Goal: Find contact information: Find contact information

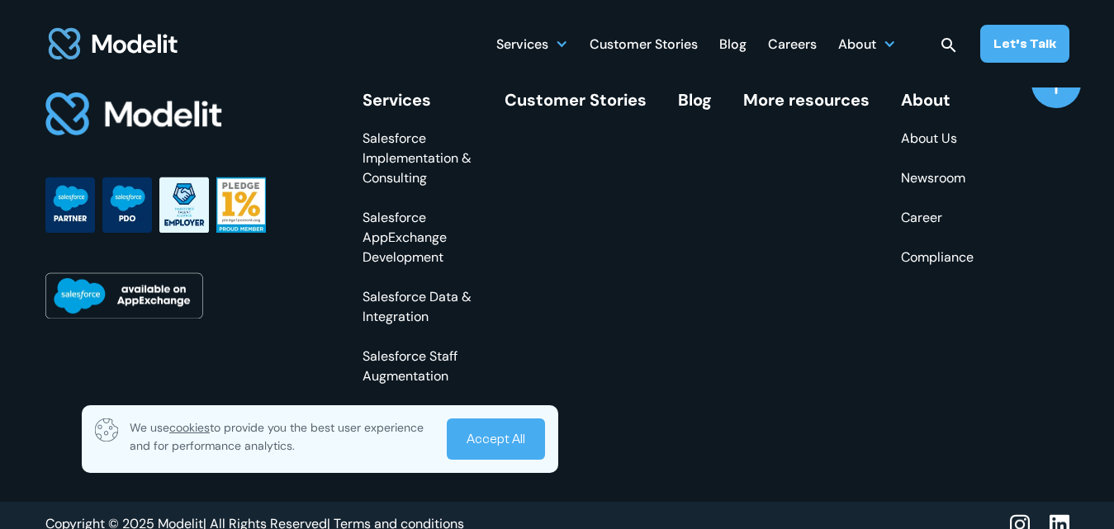
scroll to position [6383, 0]
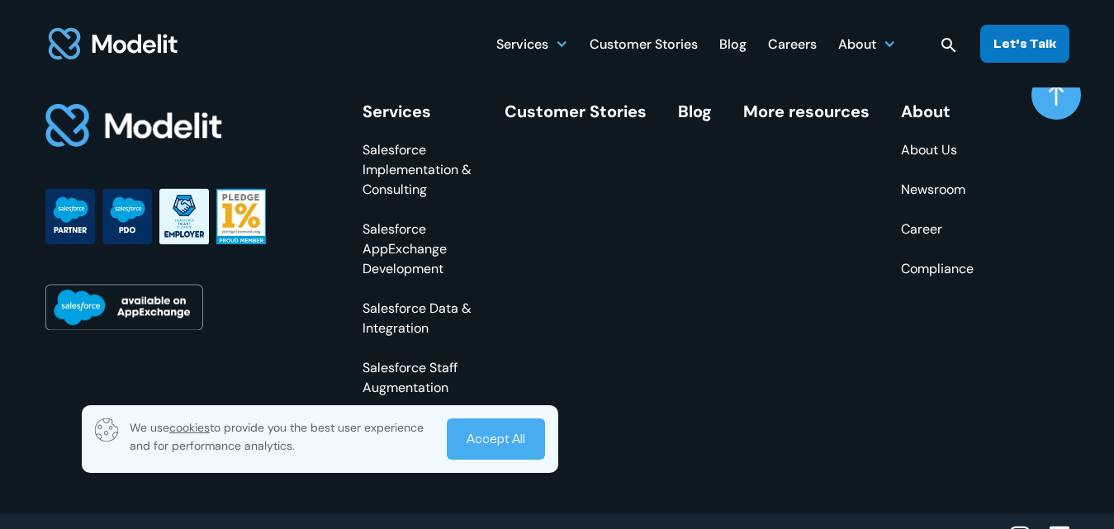
click at [1035, 38] on div "Let’s Talk" at bounding box center [1024, 44] width 63 height 18
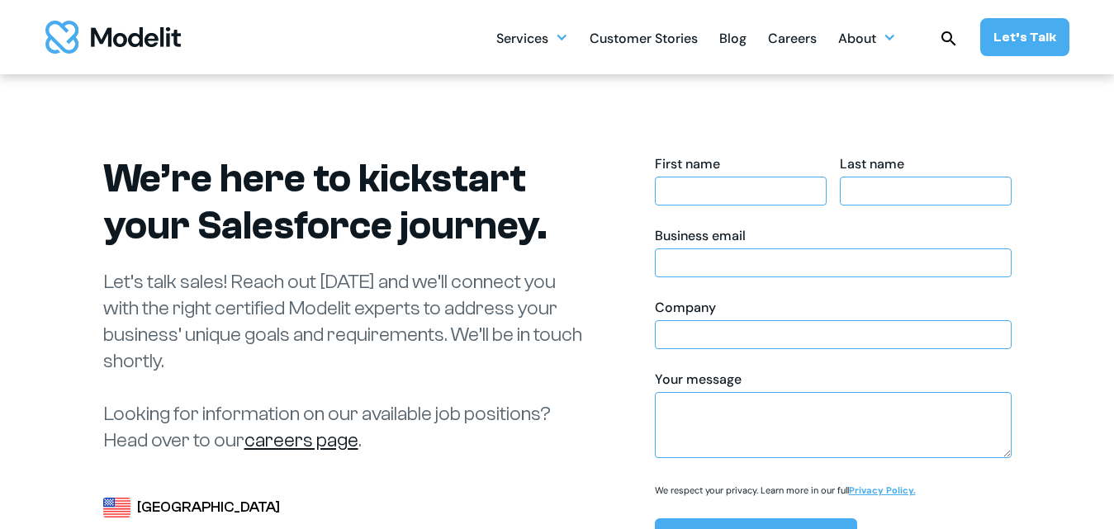
scroll to position [808, 0]
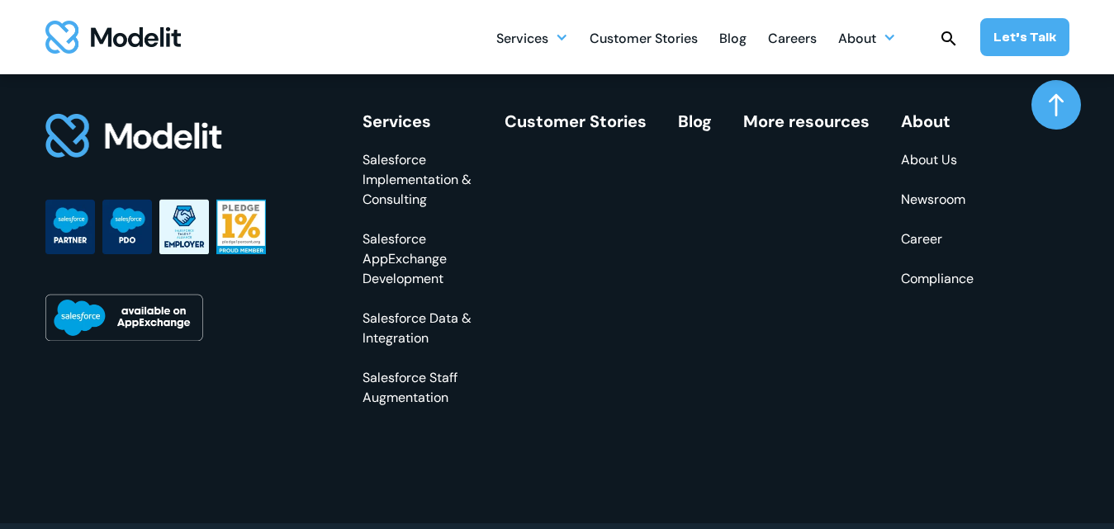
click at [930, 150] on link "About Us" at bounding box center [937, 160] width 73 height 20
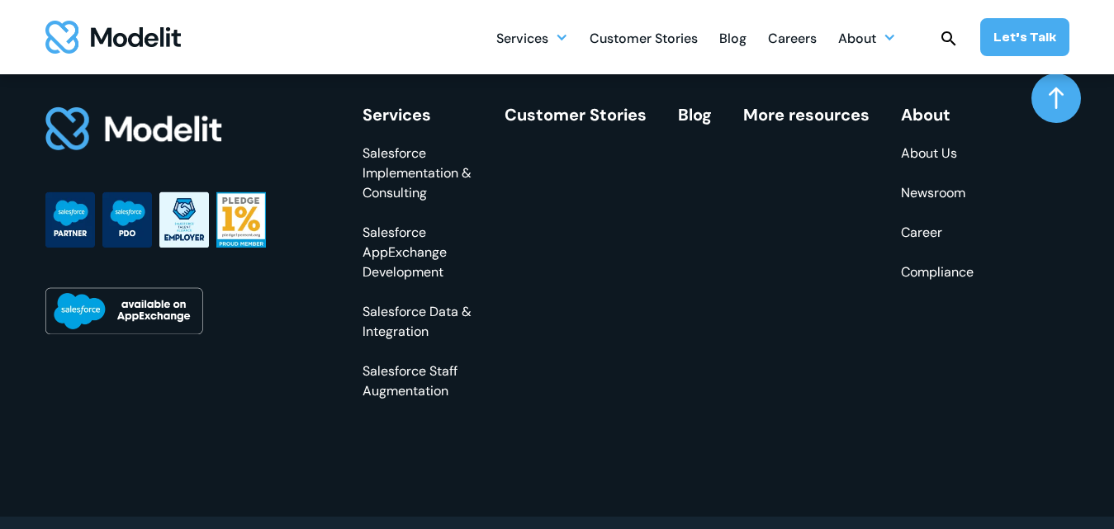
scroll to position [4938, 0]
